Goal: Find specific page/section: Find specific page/section

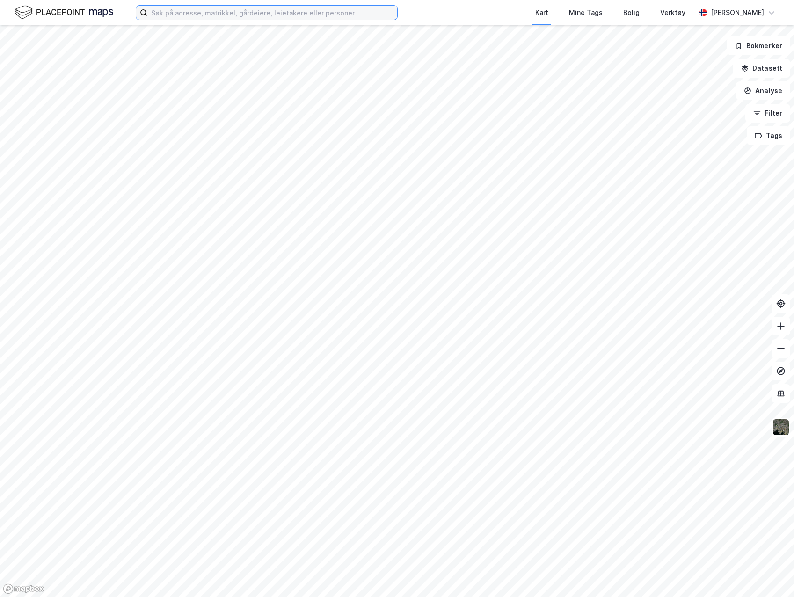
click at [226, 10] on input at bounding box center [272, 13] width 250 height 14
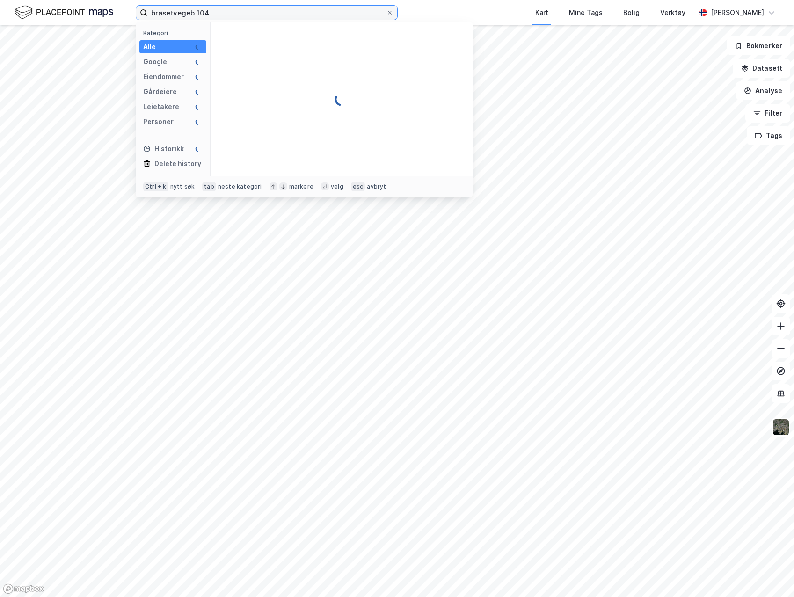
type input "brøsetvegeb 104"
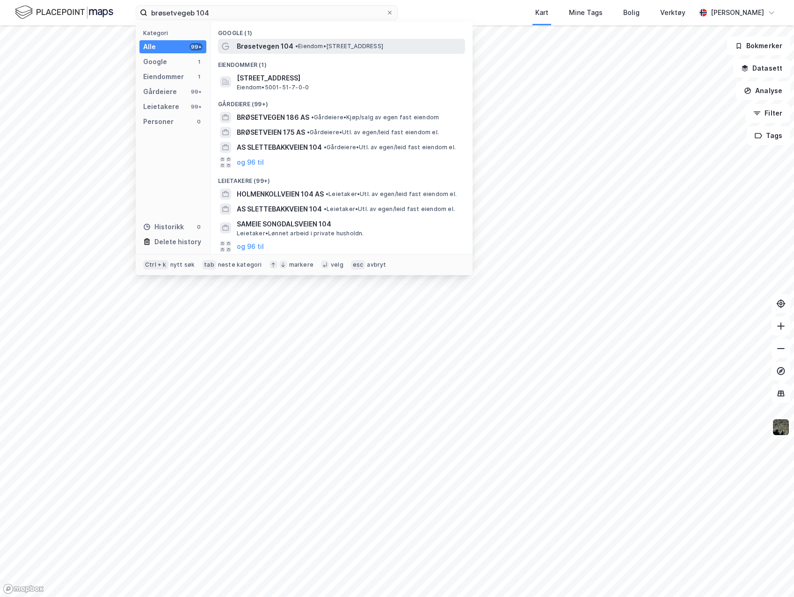
click at [282, 48] on span "Brøsetvegen 104" at bounding box center [265, 46] width 57 height 11
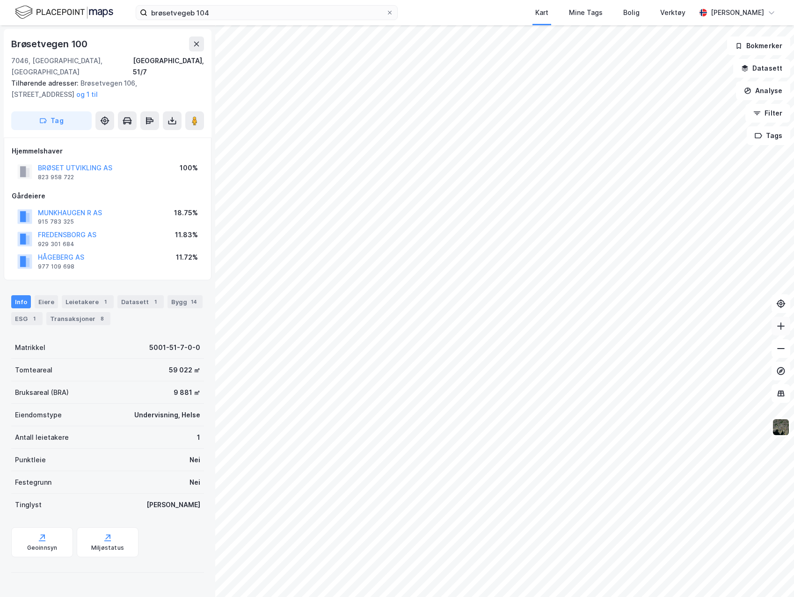
click at [779, 324] on icon at bounding box center [780, 325] width 9 height 9
